Goal: Information Seeking & Learning: Learn about a topic

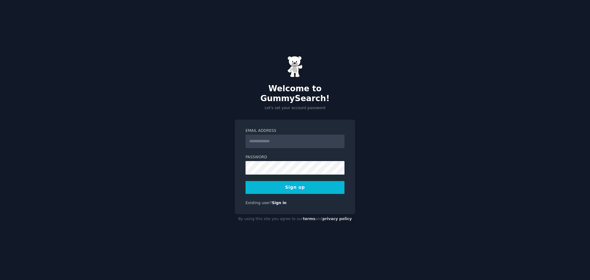
click at [258, 137] on input "Email Address" at bounding box center [294, 142] width 99 height 14
type input "**********"
click at [245, 181] on button "Sign up" at bounding box center [294, 187] width 99 height 13
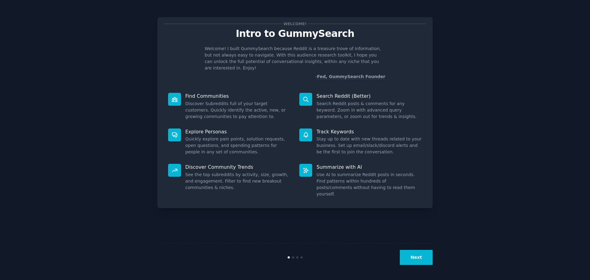
click at [428, 260] on button "Next" at bounding box center [416, 257] width 33 height 15
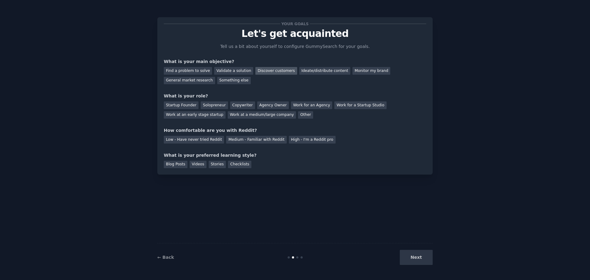
click at [268, 69] on div "Discover customers" at bounding box center [275, 71] width 41 height 8
click at [187, 70] on div "Find a problem to solve" at bounding box center [188, 71] width 48 height 8
click at [266, 72] on div "Discover customers" at bounding box center [275, 71] width 41 height 8
click at [209, 106] on div "Solopreneur" at bounding box center [214, 105] width 27 height 8
click at [232, 141] on div "Medium - Familiar with Reddit" at bounding box center [256, 140] width 60 height 8
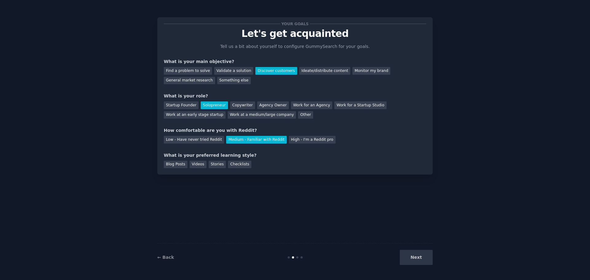
click at [415, 256] on div "Next" at bounding box center [387, 257] width 92 height 15
click at [211, 165] on div "Stories" at bounding box center [217, 165] width 17 height 8
click at [412, 253] on button "Next" at bounding box center [416, 257] width 33 height 15
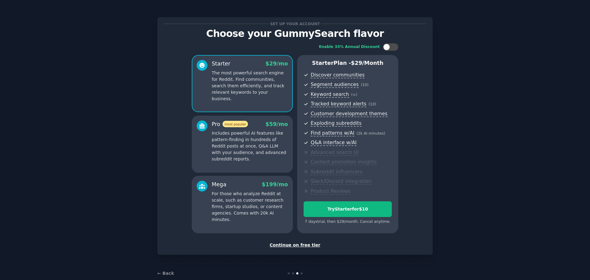
click at [297, 247] on div "Continue on free tier" at bounding box center [295, 245] width 262 height 6
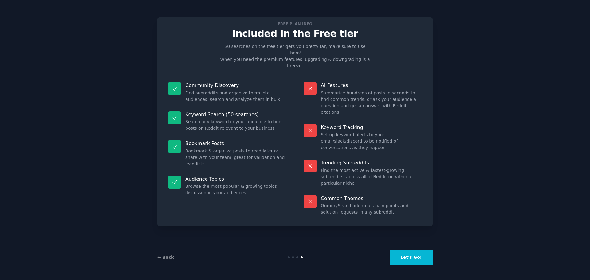
click at [426, 261] on button "Let's Go!" at bounding box center [411, 257] width 43 height 15
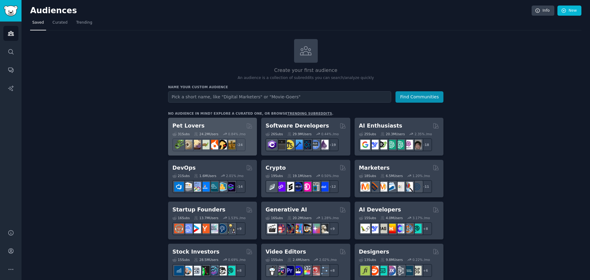
click at [198, 125] on div "Pet Lovers" at bounding box center [212, 126] width 80 height 8
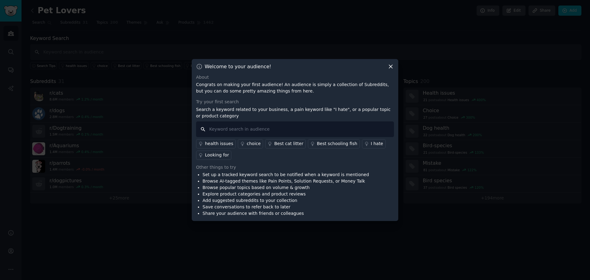
click at [243, 127] on input "text" at bounding box center [295, 129] width 198 height 16
click at [392, 66] on icon at bounding box center [390, 66] width 6 height 6
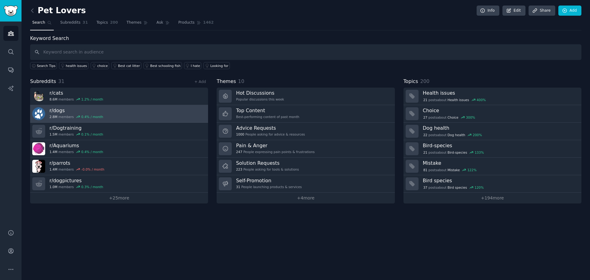
click at [139, 115] on link "r/ dogs 2.8M members 0.4 % / month" at bounding box center [119, 114] width 178 height 18
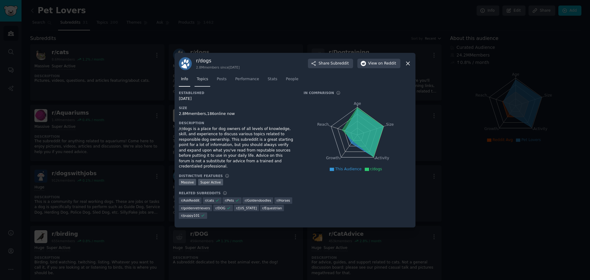
click at [203, 82] on span "Topics" at bounding box center [202, 80] width 11 height 6
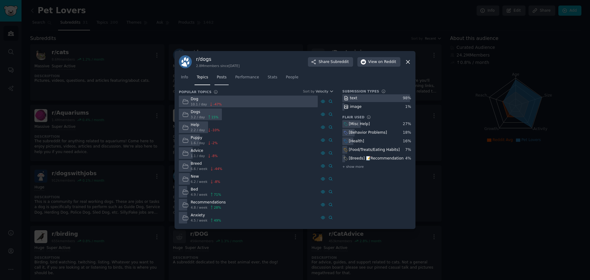
click at [219, 79] on span "Posts" at bounding box center [222, 78] width 10 height 6
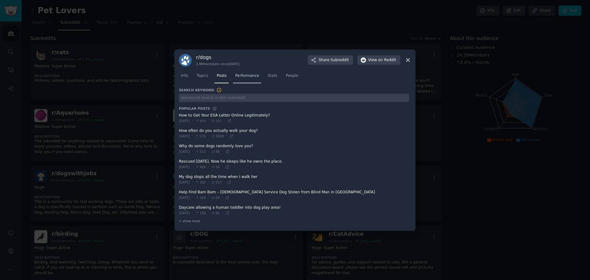
click at [247, 77] on span "Performance" at bounding box center [247, 76] width 24 height 6
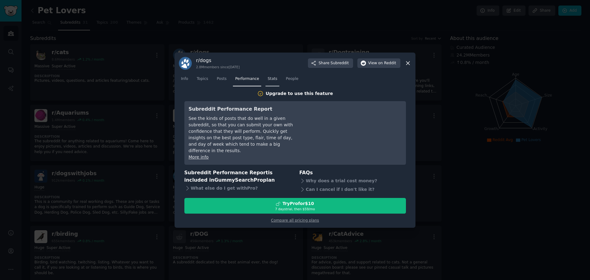
click at [270, 81] on span "Stats" at bounding box center [273, 79] width 10 height 6
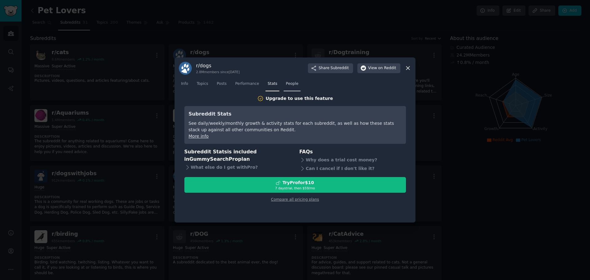
click at [286, 84] on span "People" at bounding box center [292, 84] width 13 height 6
click at [199, 86] on span "Topics" at bounding box center [202, 84] width 11 height 6
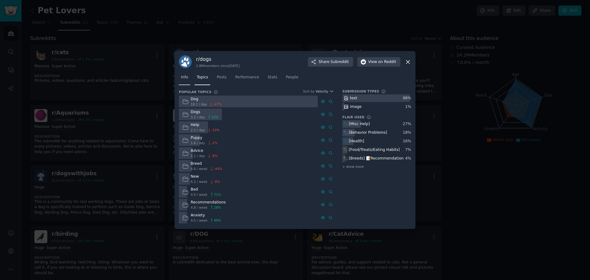
click at [188, 81] on link "Info" at bounding box center [184, 79] width 11 height 13
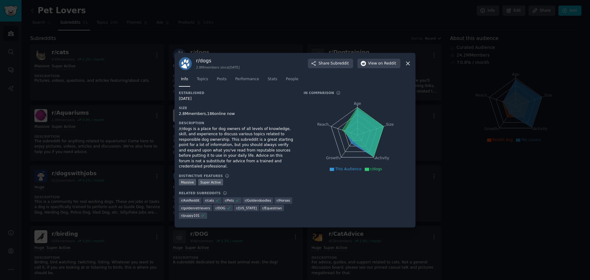
click at [409, 65] on icon at bounding box center [407, 63] width 3 height 3
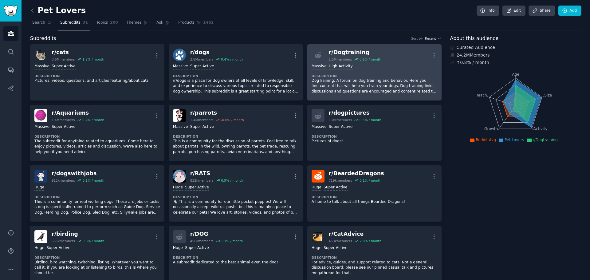
click at [370, 71] on div "Massive High Activity Description DogTraining: A forum on dog training and beha…" at bounding box center [375, 78] width 126 height 35
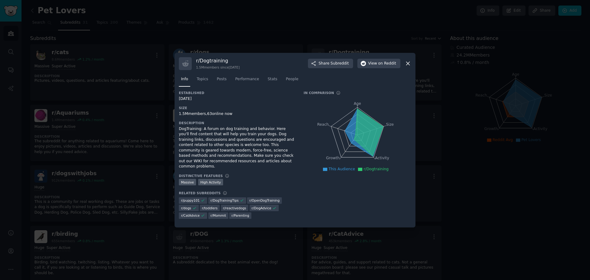
click at [409, 62] on div "r/ Dogtraining 1.5M members since [DATE] Share Subreddit View on Reddit" at bounding box center [295, 63] width 232 height 13
click at [405, 67] on icon at bounding box center [408, 63] width 6 height 6
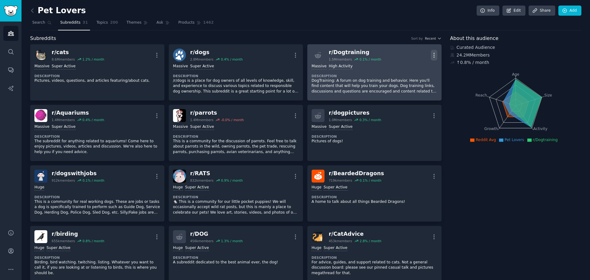
click at [431, 53] on icon "button" at bounding box center [434, 55] width 6 height 6
click at [414, 59] on link "View" at bounding box center [409, 57] width 37 height 13
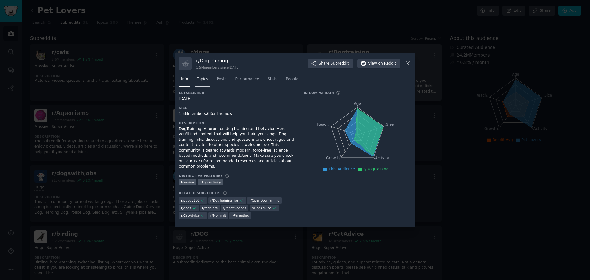
click at [204, 80] on span "Topics" at bounding box center [202, 80] width 11 height 6
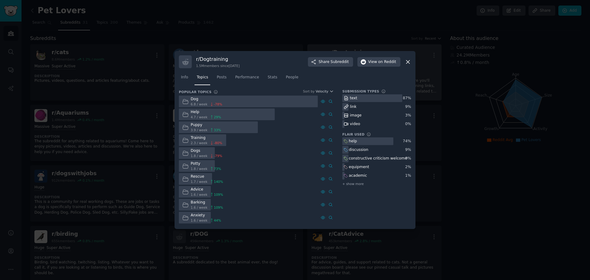
click at [224, 102] on div at bounding box center [248, 102] width 139 height 12
click at [221, 77] on span "Posts" at bounding box center [222, 78] width 10 height 6
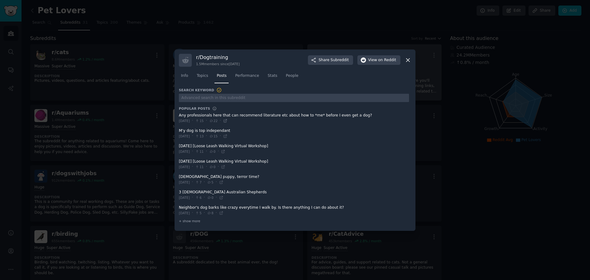
click at [227, 121] on icon at bounding box center [225, 121] width 4 height 4
click at [186, 222] on span "+ show more" at bounding box center [190, 221] width 22 height 4
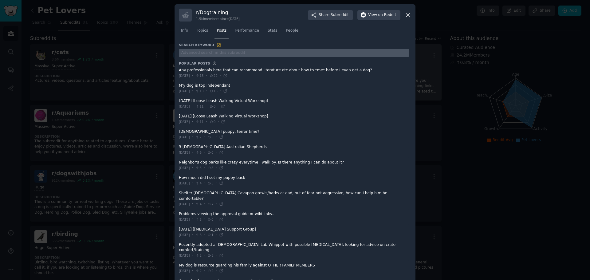
click at [230, 52] on input "text" at bounding box center [294, 53] width 230 height 8
type input "trainer"
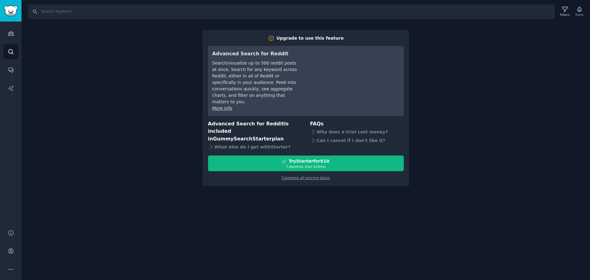
click at [226, 106] on link "More info" at bounding box center [222, 108] width 20 height 5
click at [10, 7] on img "Sidebar" at bounding box center [11, 11] width 14 height 11
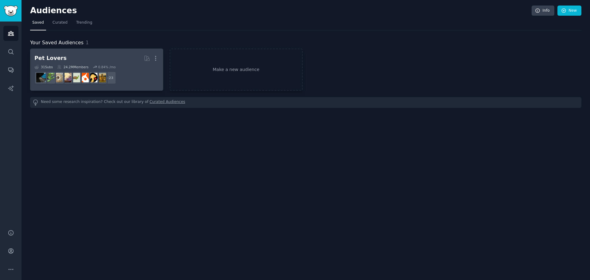
click at [78, 59] on h2 "Pet Lovers More" at bounding box center [96, 58] width 124 height 11
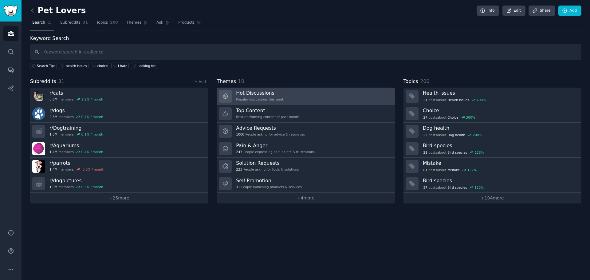
click at [312, 91] on link "Hot Discussions Popular discussions this week" at bounding box center [306, 97] width 178 height 18
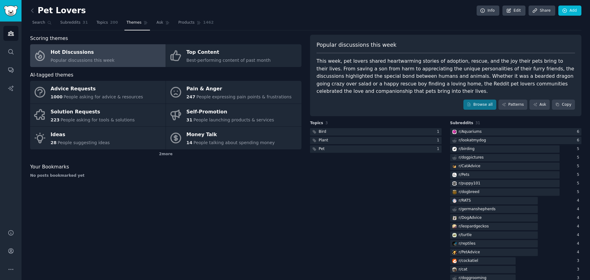
click at [115, 57] on link "Hot Discussions Popular discussions this week" at bounding box center [97, 55] width 135 height 23
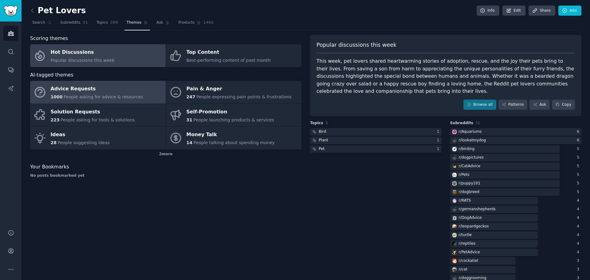
click at [104, 96] on span "People asking for advice & resources" at bounding box center [103, 96] width 79 height 5
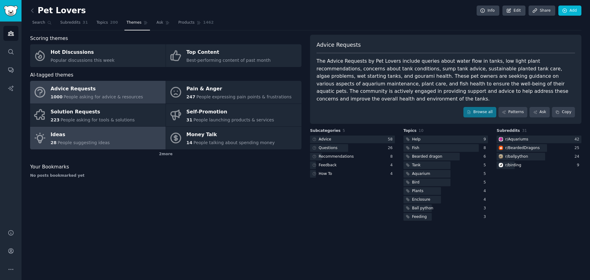
click at [96, 137] on div "Ideas" at bounding box center [80, 135] width 59 height 10
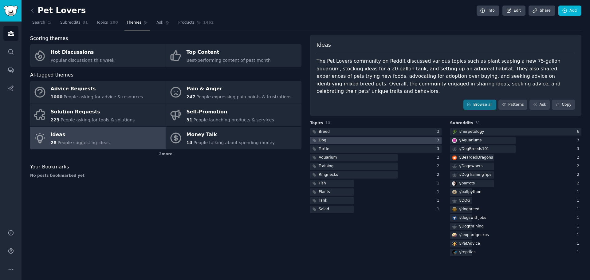
click at [331, 137] on div at bounding box center [376, 141] width 132 height 8
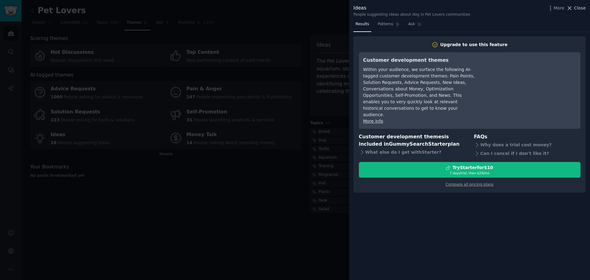
click at [583, 7] on span "Close" at bounding box center [580, 8] width 12 height 6
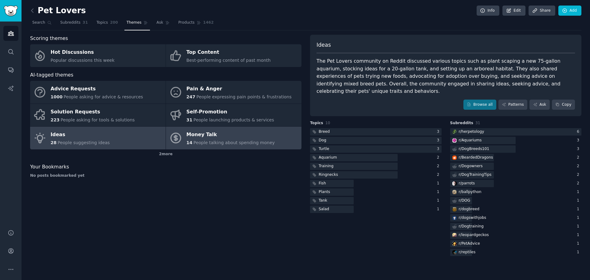
click at [231, 139] on div "Money Talk" at bounding box center [230, 135] width 88 height 10
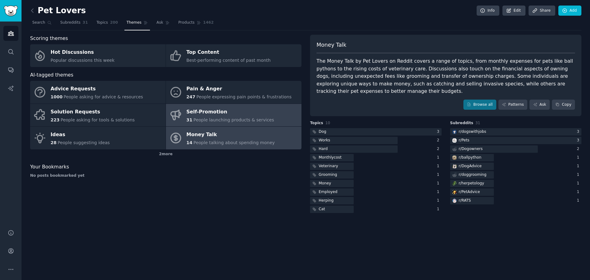
click at [232, 121] on span "People launching products & services" at bounding box center [233, 119] width 80 height 5
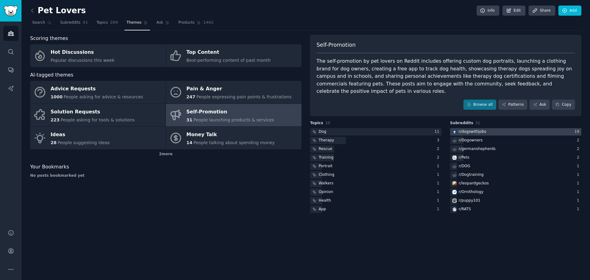
click at [477, 129] on div "r/ dogswithjobs" at bounding box center [473, 132] width 28 height 6
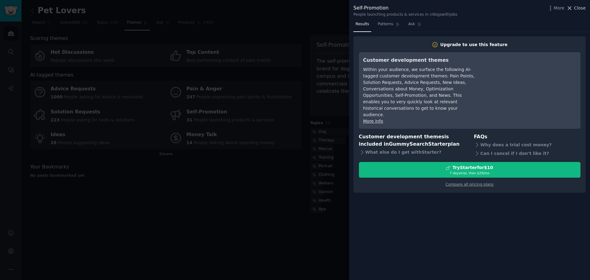
click at [576, 8] on span "Close" at bounding box center [580, 8] width 12 height 6
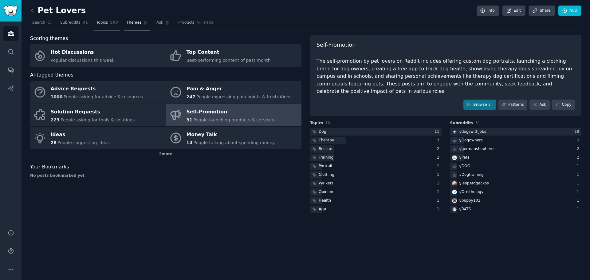
click at [102, 23] on span "Topics" at bounding box center [101, 23] width 11 height 6
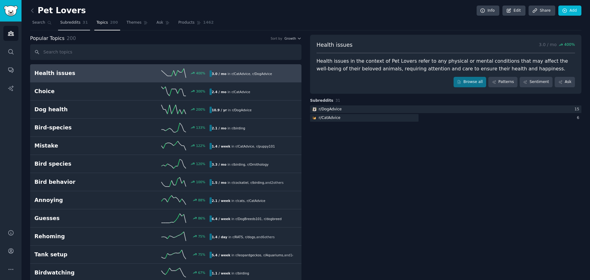
click at [69, 25] on span "Subreddits" at bounding box center [70, 23] width 20 height 6
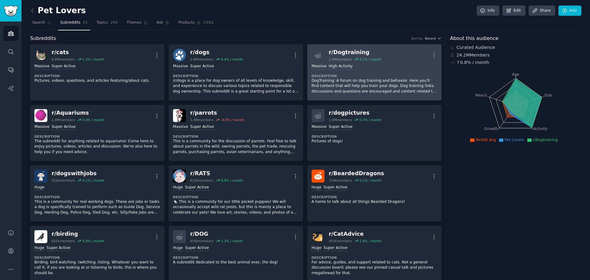
click at [377, 71] on div "Massive High Activity Description DogTraining: A forum on dog training and beha…" at bounding box center [375, 78] width 126 height 35
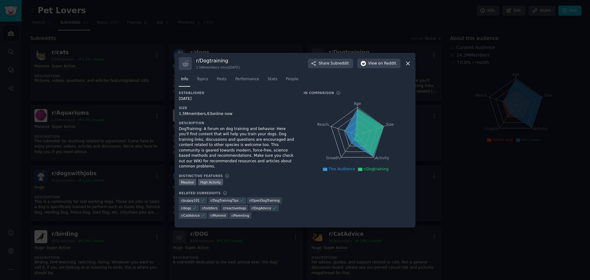
click at [409, 67] on icon at bounding box center [408, 63] width 6 height 6
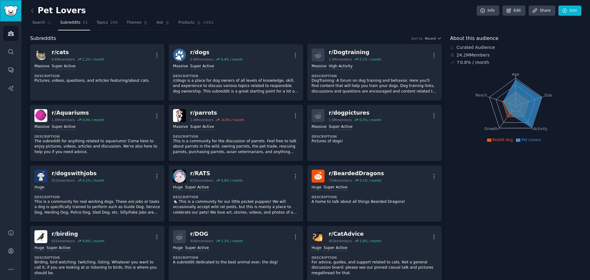
click at [13, 12] on img "Sidebar" at bounding box center [11, 11] width 14 height 11
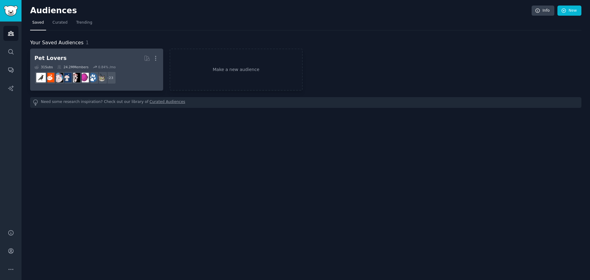
click at [123, 61] on h2 "Pet Lovers More" at bounding box center [96, 58] width 124 height 11
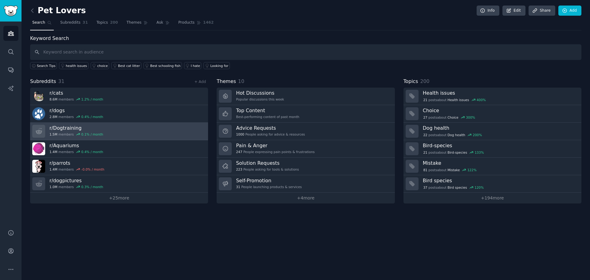
click at [111, 133] on link "r/ Dogtraining 1.5M members 0.1 % / month" at bounding box center [119, 132] width 178 height 18
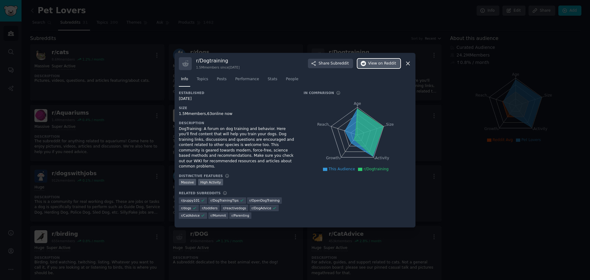
click at [383, 66] on span "on Reddit" at bounding box center [387, 64] width 18 height 6
click at [410, 67] on icon at bounding box center [408, 63] width 6 height 6
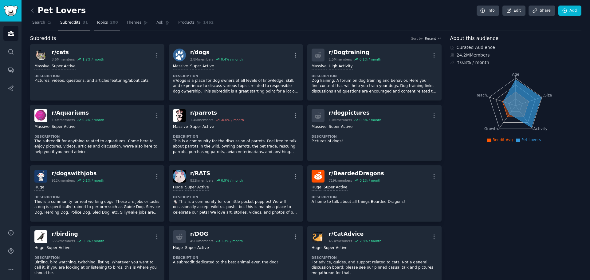
click at [100, 22] on span "Topics" at bounding box center [101, 23] width 11 height 6
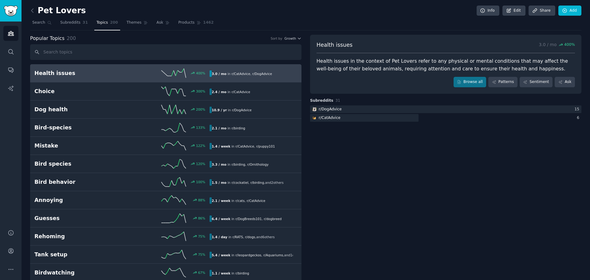
click at [90, 77] on h2 "Health issues" at bounding box center [78, 73] width 88 height 8
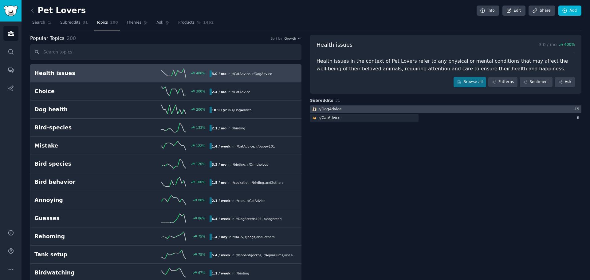
click at [337, 107] on div "r/ DogAdvice" at bounding box center [330, 110] width 23 height 6
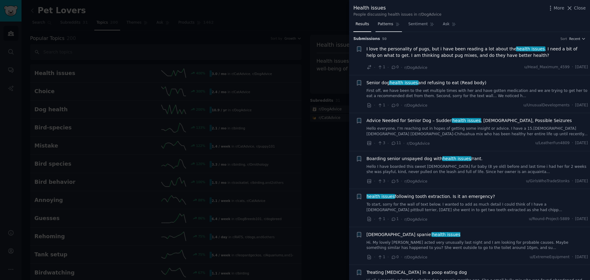
click at [383, 24] on span "Patterns" at bounding box center [385, 25] width 15 height 6
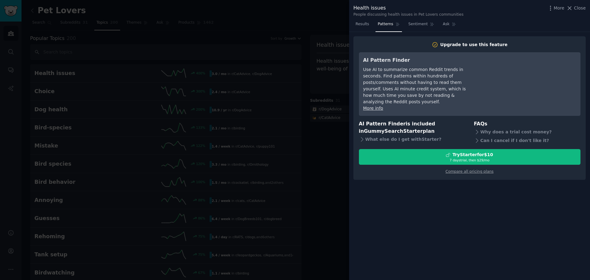
drag, startPoint x: 580, startPoint y: 9, endPoint x: 517, endPoint y: 14, distance: 62.9
click at [580, 9] on span "Close" at bounding box center [580, 8] width 12 height 6
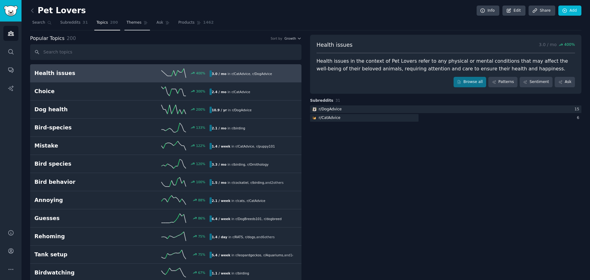
click at [131, 25] on span "Themes" at bounding box center [134, 23] width 15 height 6
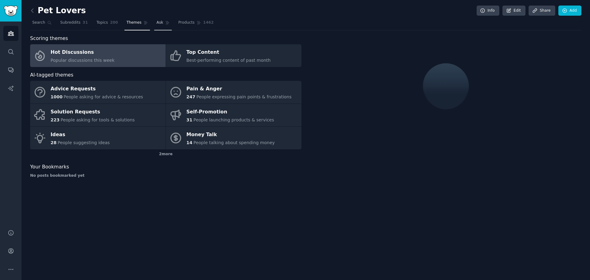
click at [156, 24] on span "Ask" at bounding box center [159, 23] width 7 height 6
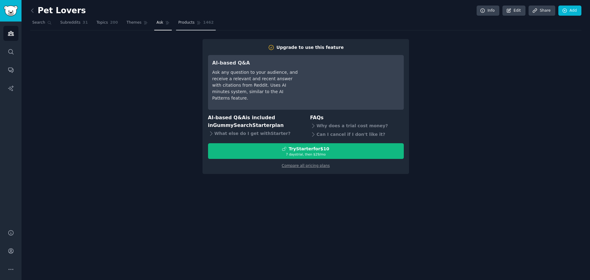
click at [178, 24] on span "Products" at bounding box center [186, 23] width 16 height 6
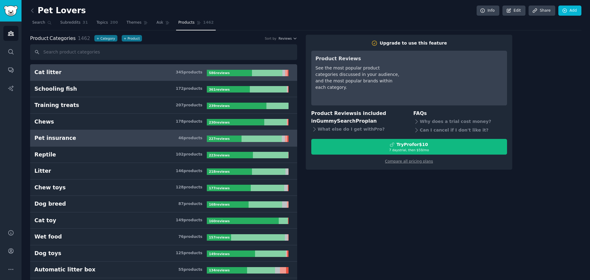
click at [71, 143] on link "Pet insurance 46 product s 227 review s" at bounding box center [163, 138] width 267 height 17
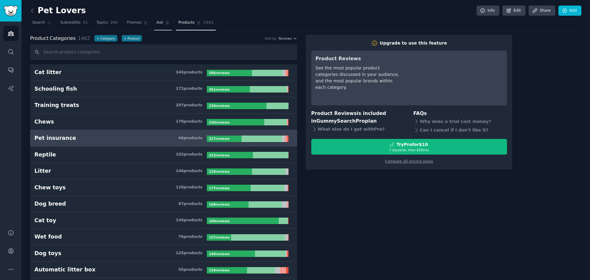
click at [156, 20] on span "Ask" at bounding box center [159, 23] width 7 height 6
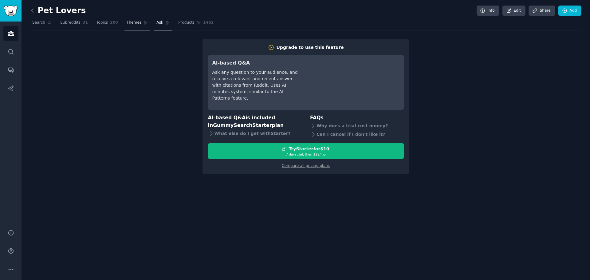
click at [128, 22] on span "Themes" at bounding box center [134, 23] width 15 height 6
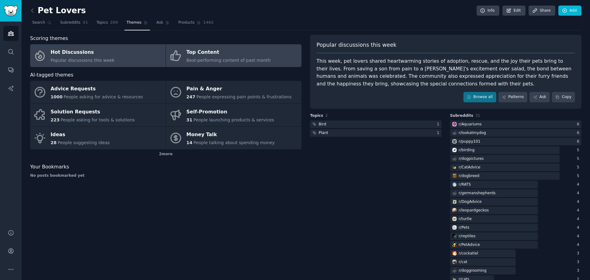
click at [202, 60] on span "Best-performing content of past month" at bounding box center [228, 60] width 84 height 5
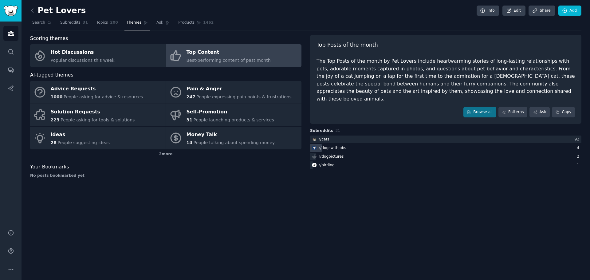
click at [330, 145] on div "r/ dogswithjobs" at bounding box center [333, 148] width 28 height 6
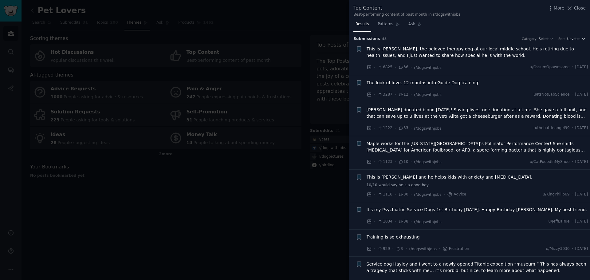
click at [329, 19] on div at bounding box center [295, 140] width 590 height 280
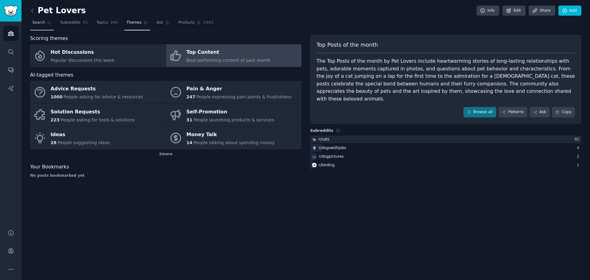
click at [36, 22] on span "Search" at bounding box center [38, 23] width 13 height 6
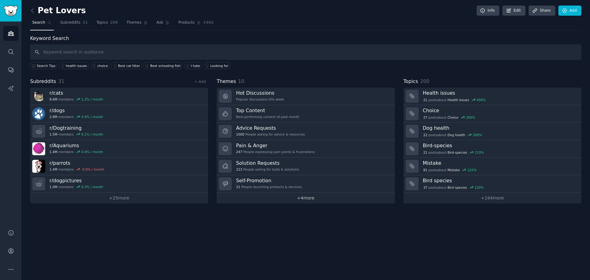
click at [302, 200] on link "+ 4 more" at bounding box center [306, 198] width 178 height 11
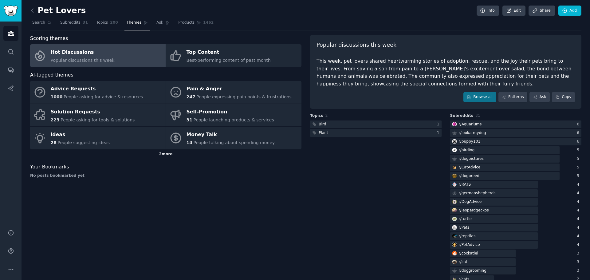
click at [164, 153] on div "2 more" at bounding box center [165, 154] width 271 height 10
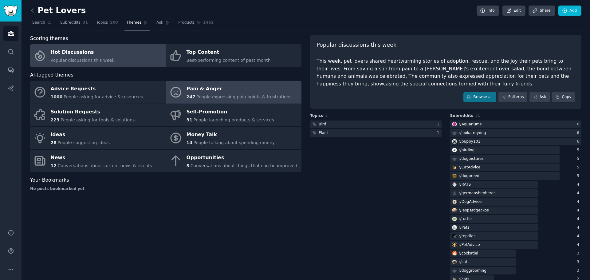
click at [242, 100] on div "247 People expressing pain points & frustrations" at bounding box center [238, 97] width 105 height 6
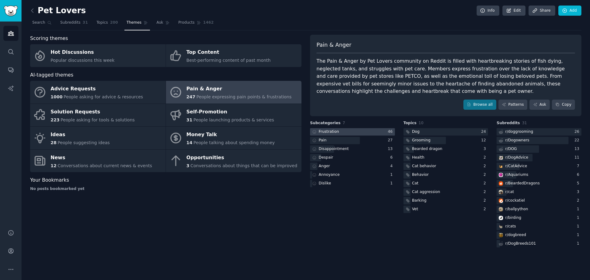
click at [336, 131] on div "Frustration" at bounding box center [329, 132] width 20 height 6
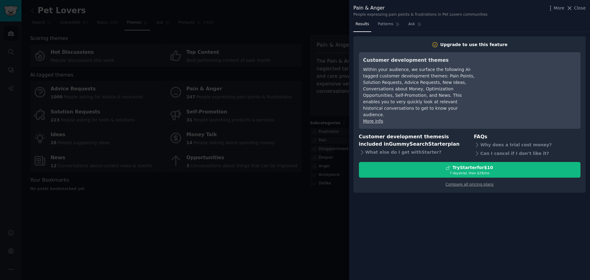
click at [586, 8] on div "Pain & Anger People expressing pain points & frustrations in Pet Lovers communi…" at bounding box center [469, 9] width 241 height 19
click at [579, 7] on span "Close" at bounding box center [580, 8] width 12 height 6
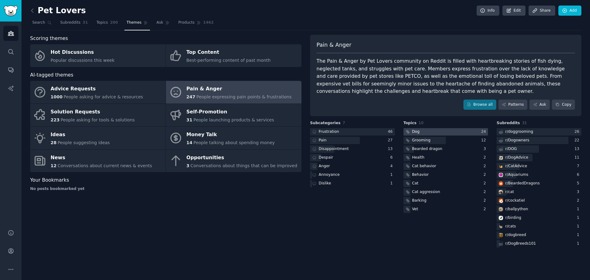
click at [422, 129] on div at bounding box center [445, 132] width 85 height 8
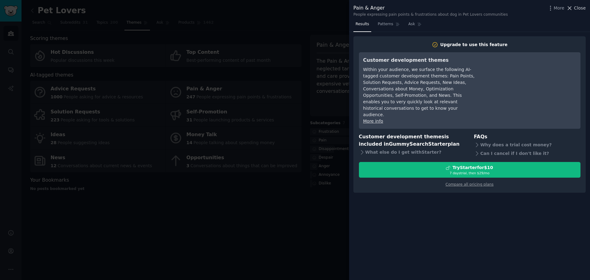
click at [584, 5] on span "Close" at bounding box center [580, 8] width 12 height 6
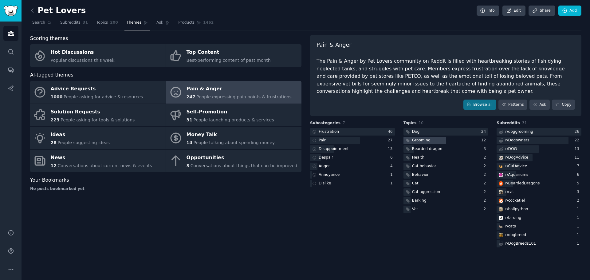
click at [434, 142] on div at bounding box center [424, 141] width 42 height 8
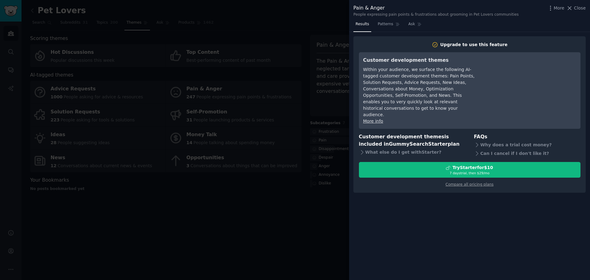
click at [586, 9] on div "Pain & Anger People expressing pain points & frustrations about grooming in Pet…" at bounding box center [469, 9] width 241 height 19
click at [580, 8] on span "Close" at bounding box center [580, 8] width 12 height 6
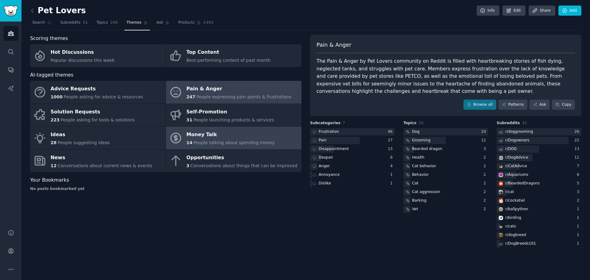
click at [224, 142] on span "People talking about spending money" at bounding box center [233, 142] width 81 height 5
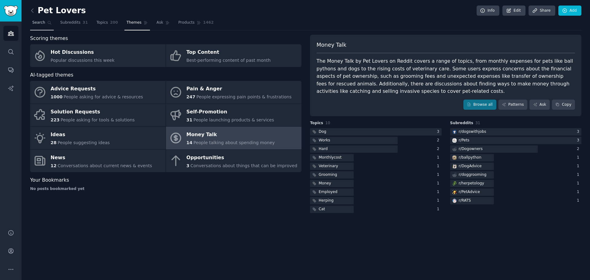
click at [42, 22] on span "Search" at bounding box center [38, 23] width 13 height 6
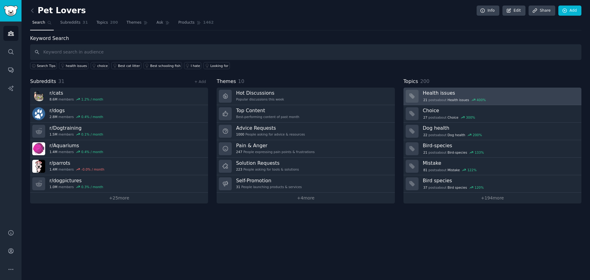
click at [458, 100] on span "Health issues" at bounding box center [458, 100] width 22 height 4
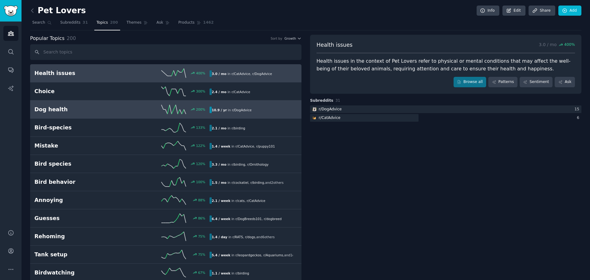
click at [92, 103] on link "Dog health 200 % 10.9 / yr in r/ DogAdvice" at bounding box center [165, 109] width 271 height 18
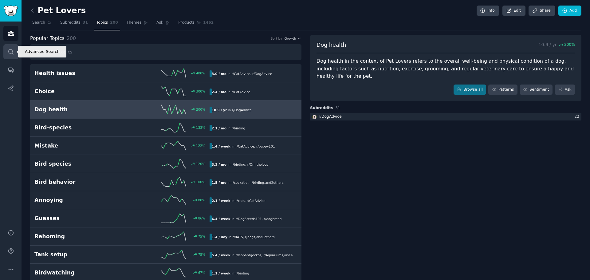
click at [10, 49] on icon "Sidebar" at bounding box center [10, 51] width 5 height 5
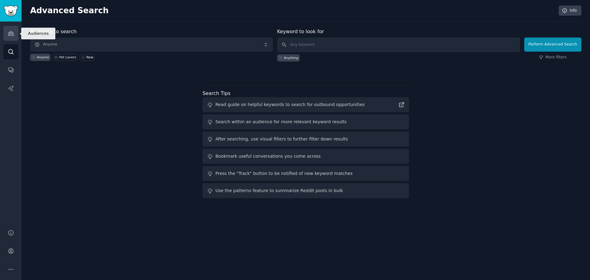
click at [15, 32] on link "Audiences" at bounding box center [10, 33] width 15 height 15
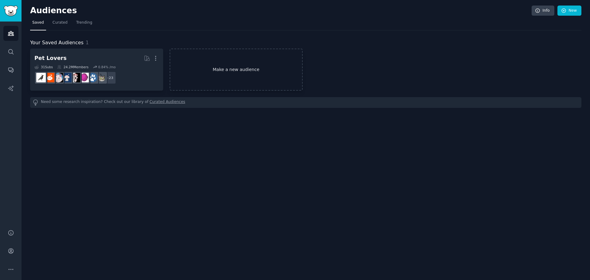
click at [239, 79] on link "Make a new audience" at bounding box center [236, 70] width 133 height 42
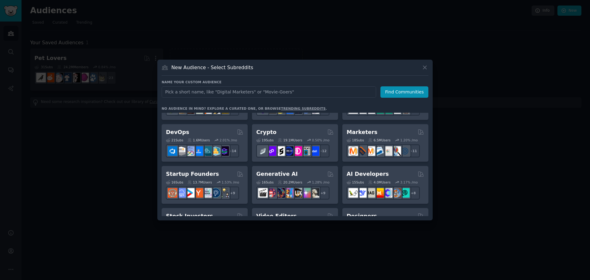
scroll to position [61, 0]
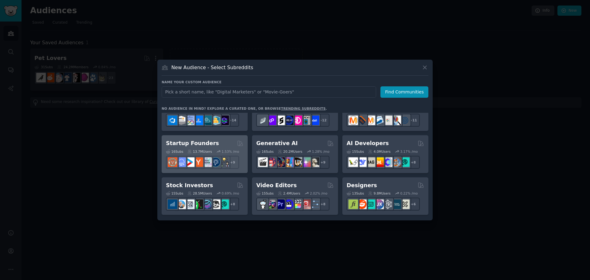
click at [215, 144] on div "Startup Founders" at bounding box center [204, 143] width 77 height 8
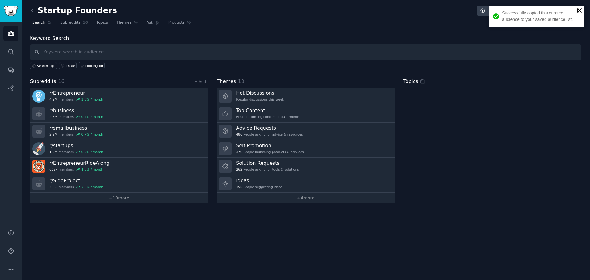
click at [582, 9] on icon "close" at bounding box center [580, 10] width 4 height 5
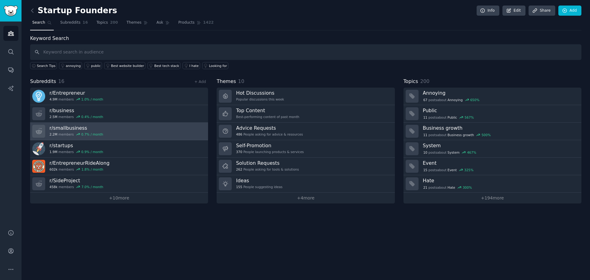
click at [129, 132] on link "r/ smallbusiness 2.2M members 0.7 % / month" at bounding box center [119, 132] width 178 height 18
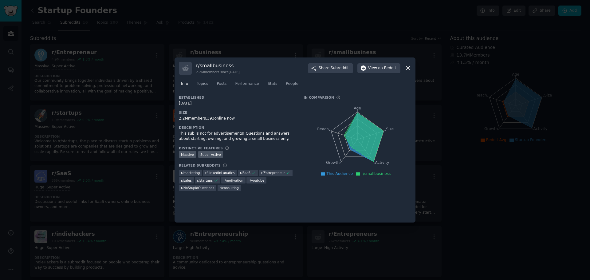
click at [408, 68] on icon at bounding box center [408, 68] width 6 height 6
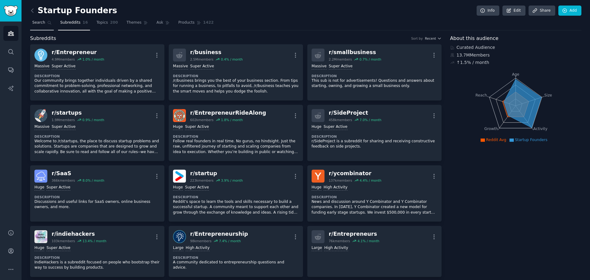
click at [41, 22] on span "Search" at bounding box center [38, 23] width 13 height 6
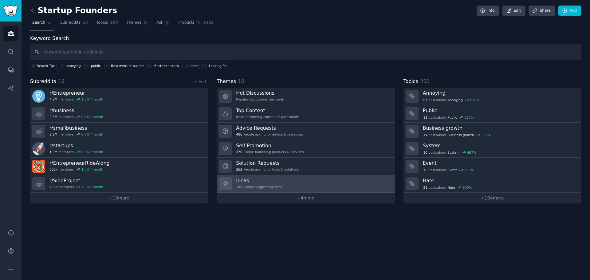
click at [286, 184] on link "Ideas 155 People suggesting ideas" at bounding box center [306, 184] width 178 height 18
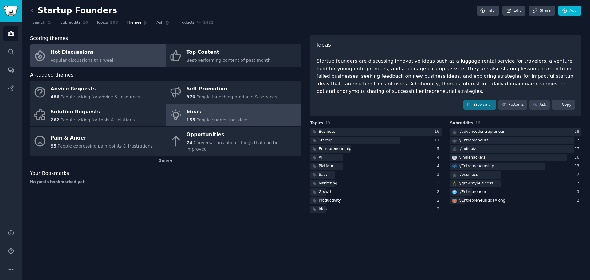
click at [77, 56] on div "Hot Discussions" at bounding box center [83, 53] width 64 height 10
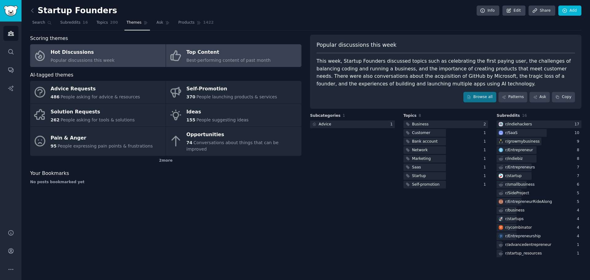
click at [219, 53] on div "Top Content" at bounding box center [228, 53] width 84 height 10
